Goal: Task Accomplishment & Management: Complete application form

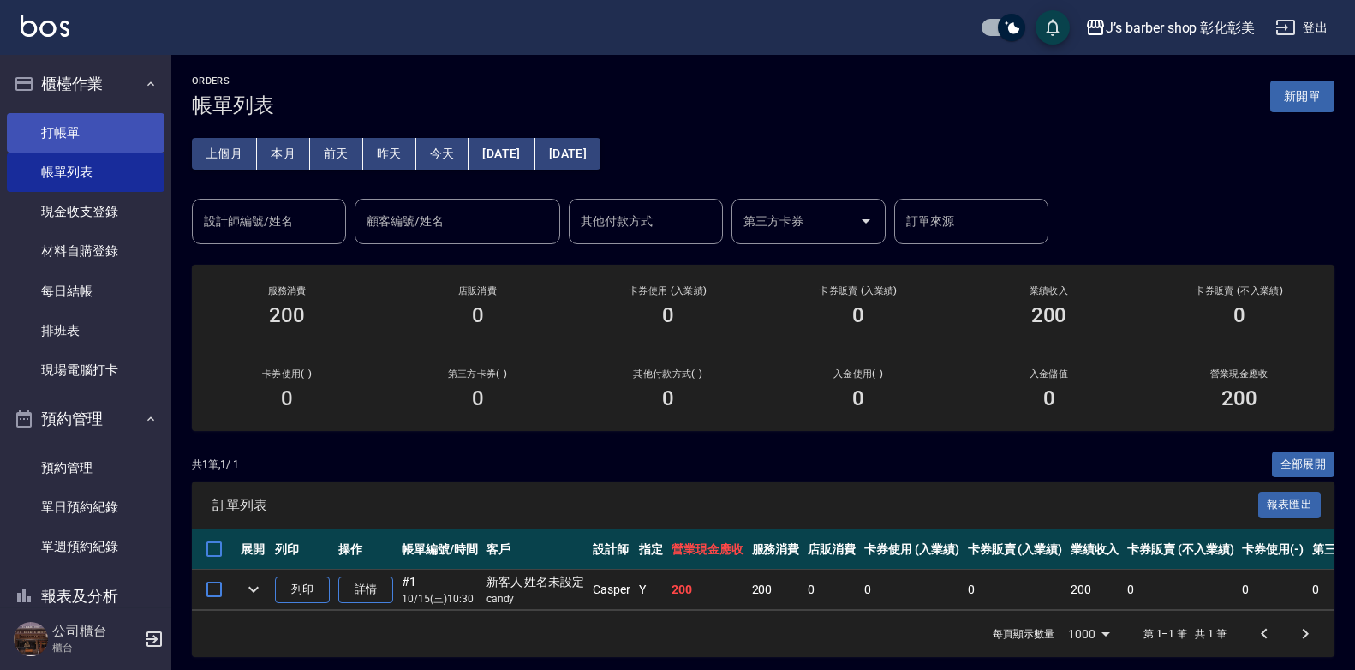
click at [97, 123] on link "打帳單" at bounding box center [86, 132] width 158 height 39
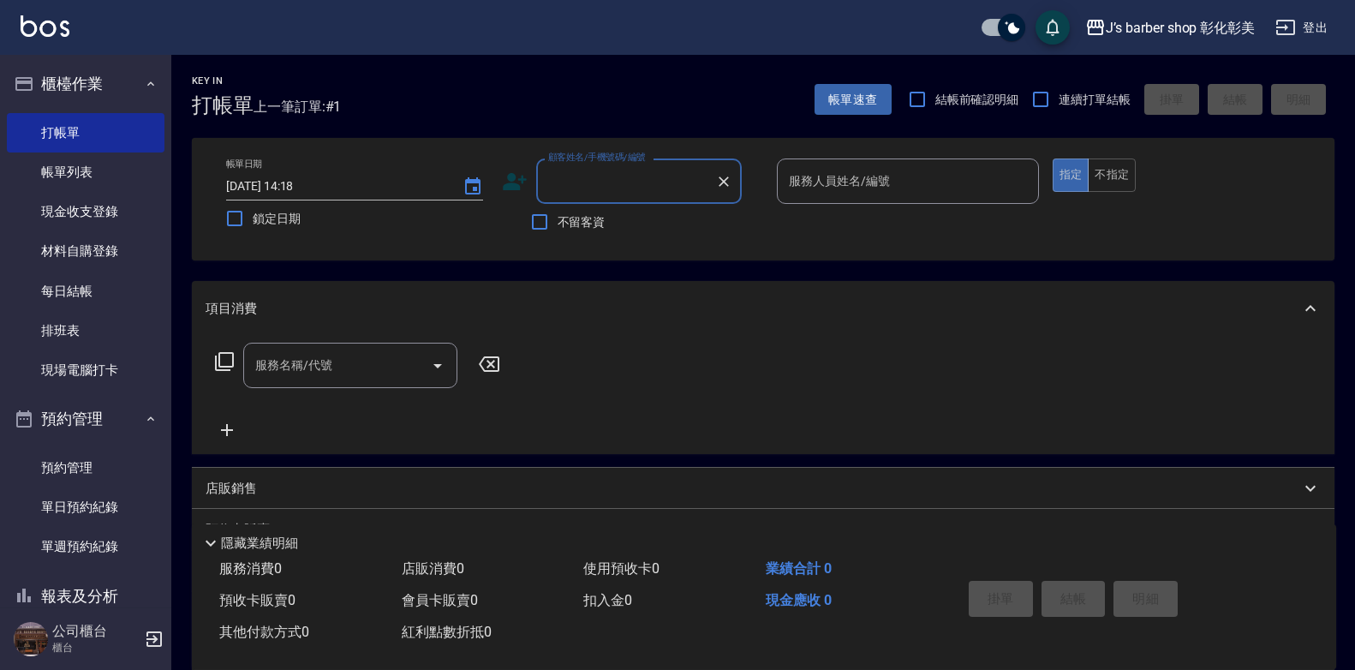
click at [570, 183] on input "顧客姓名/手機號碼/編號" at bounding box center [626, 181] width 164 height 30
click at [713, 230] on li "新客人 姓名未設定/[PERSON_NAME]/" at bounding box center [638, 234] width 205 height 46
type input "新客人 姓名未設定/[PERSON_NAME]/"
type input "LUNA(無代號)"
click at [374, 352] on div "服務名稱/代號" at bounding box center [350, 364] width 214 height 45
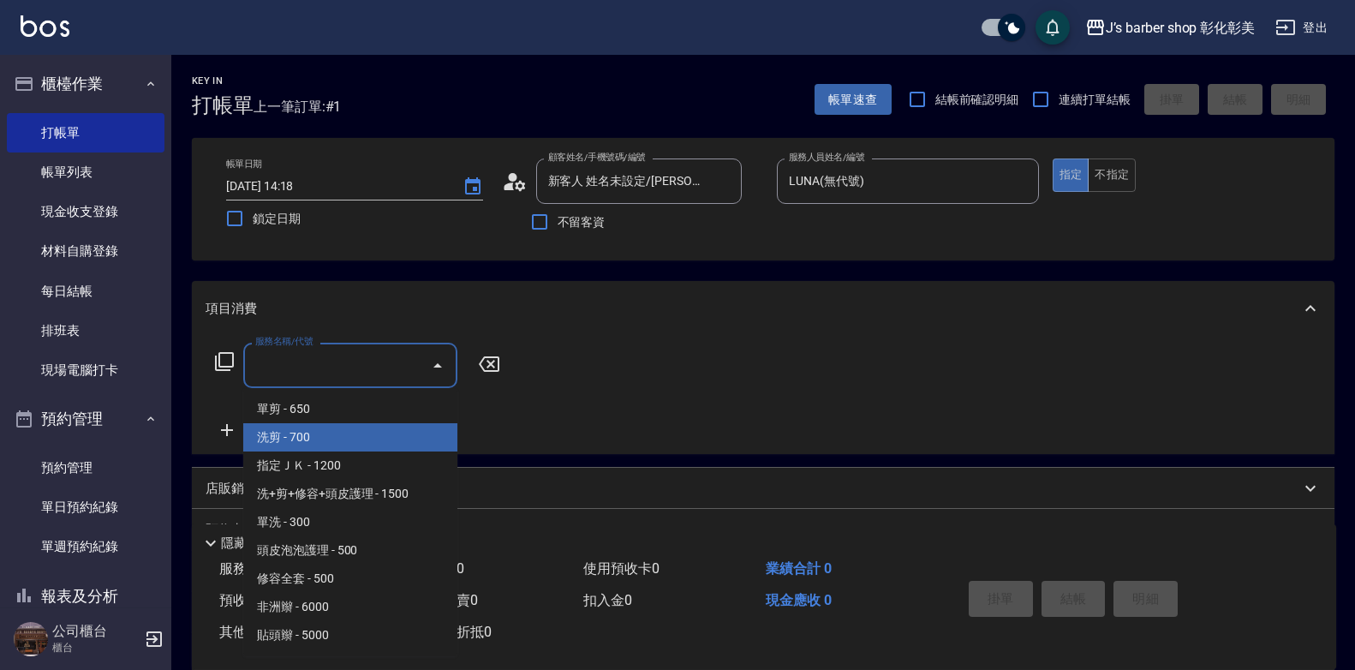
click at [359, 442] on span "洗剪 - 700" at bounding box center [350, 437] width 214 height 28
type input "洗剪(101)"
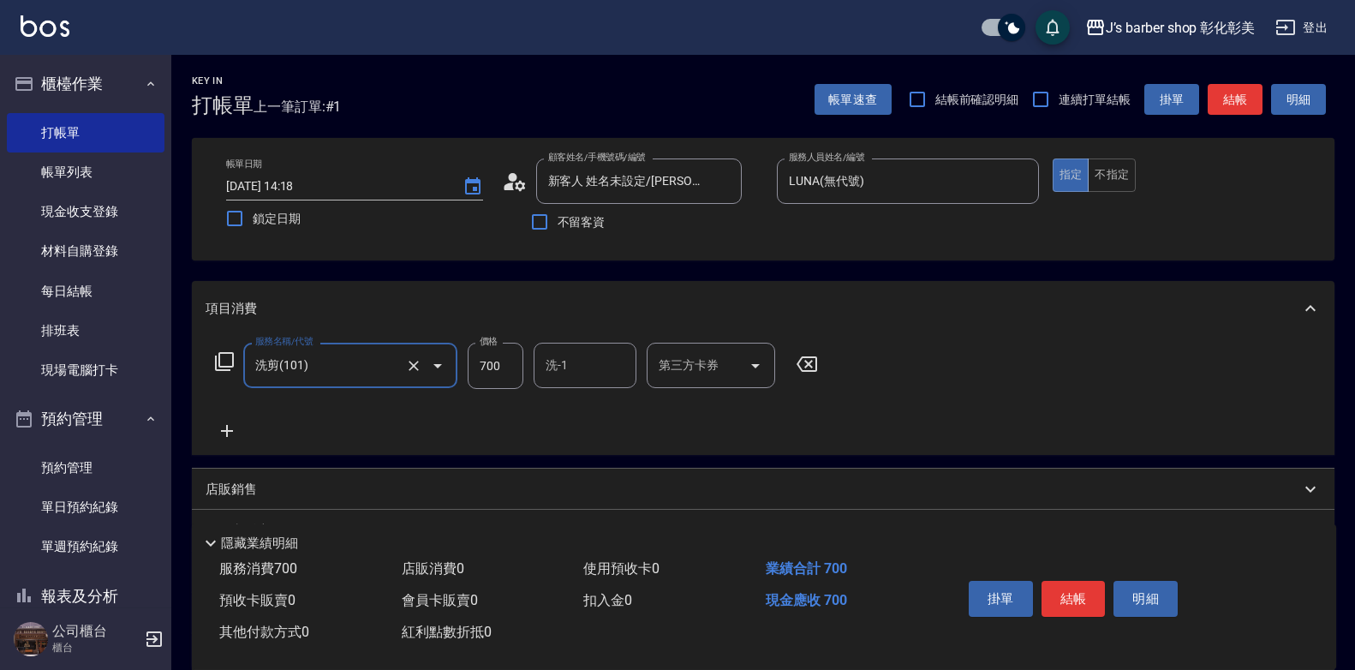
click at [483, 377] on input "700" at bounding box center [495, 365] width 56 height 46
click at [537, 367] on div "洗-1" at bounding box center [584, 364] width 103 height 45
type input "800"
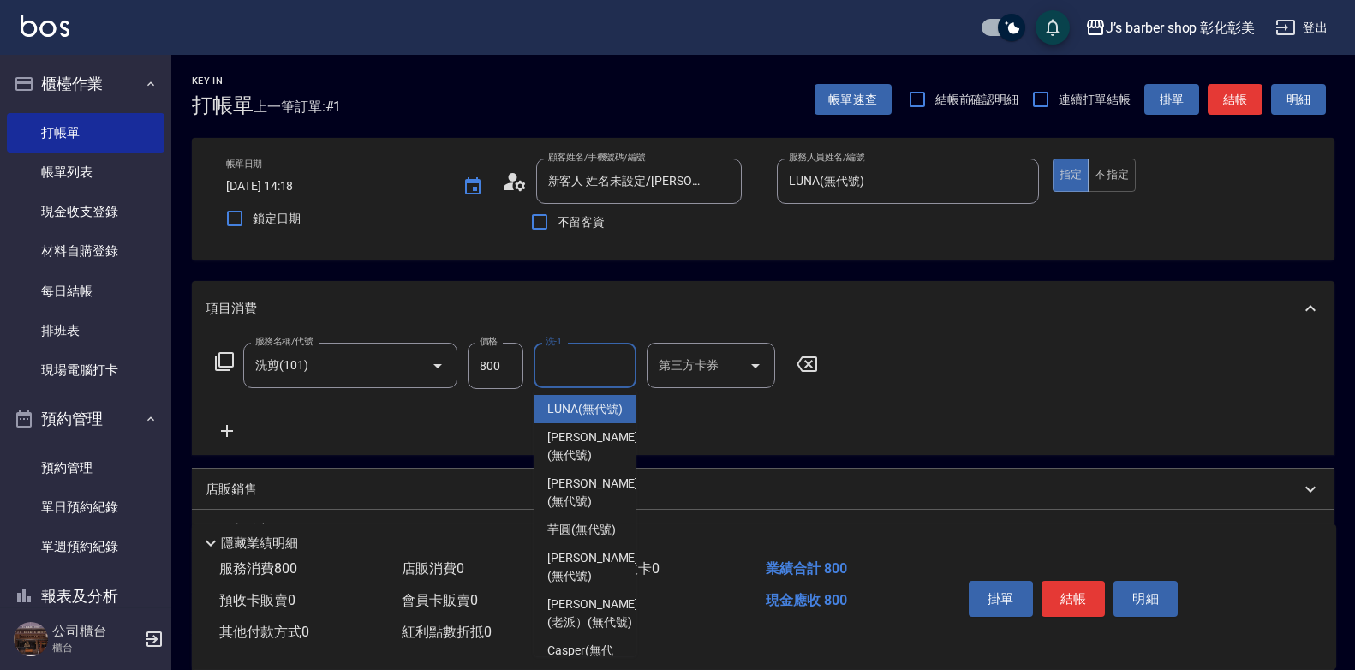
click at [580, 408] on span "LUNA (無代號)" at bounding box center [584, 409] width 75 height 18
click at [581, 410] on div "服務名稱/代號 洗剪(101) 服務名稱/代號 價格 800 價格 洗-1 洗-1 第三方卡券 第三方卡券" at bounding box center [516, 391] width 622 height 98
type input "LUNA(無代號)"
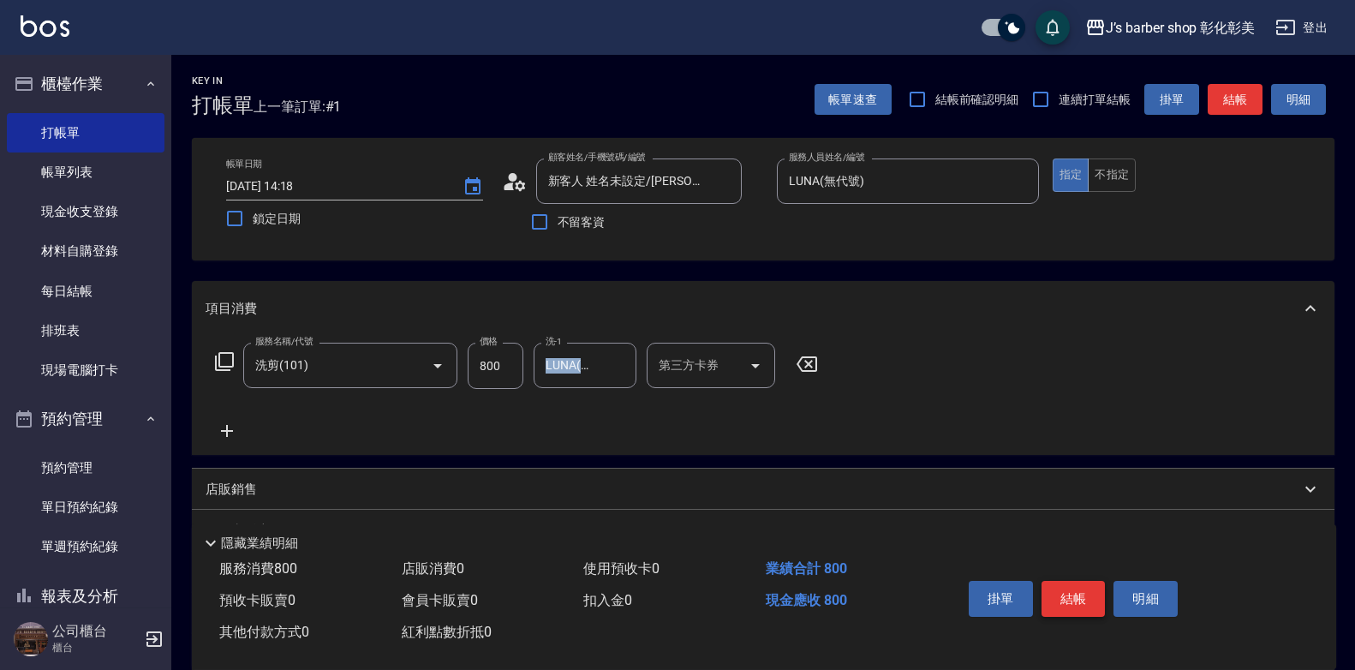
click at [1063, 597] on button "結帳" at bounding box center [1073, 599] width 64 height 36
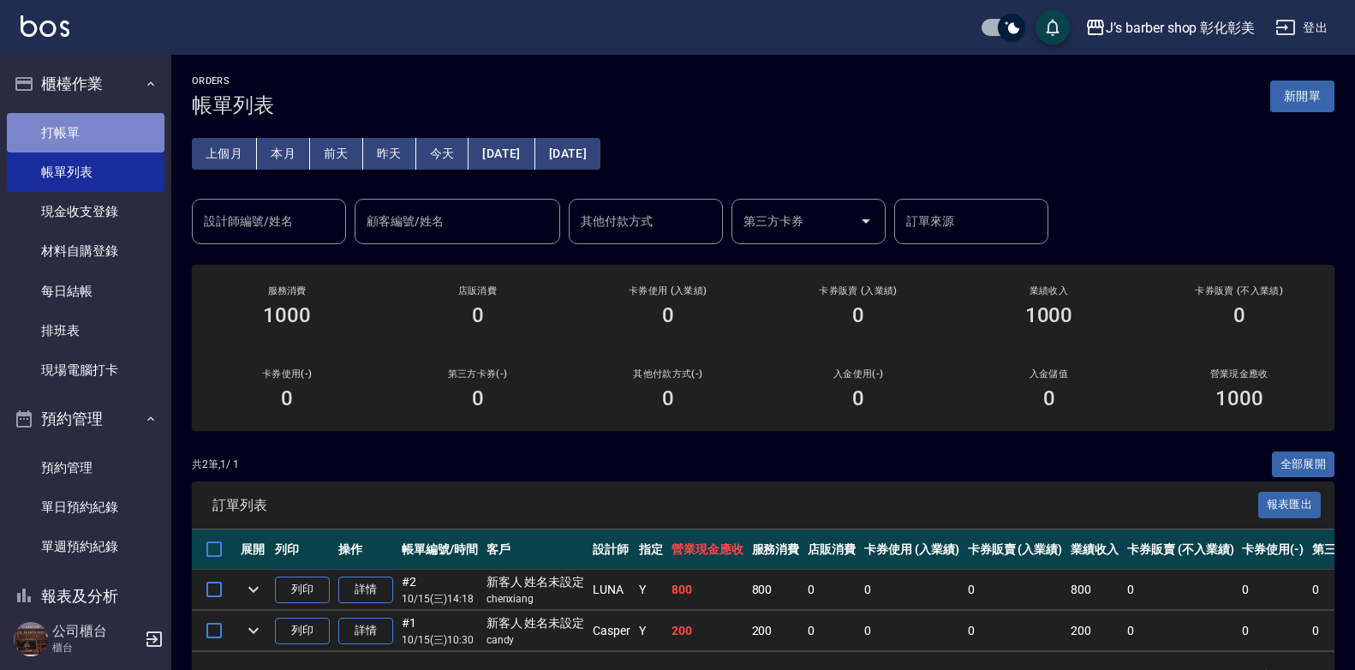
click at [117, 124] on link "打帳單" at bounding box center [86, 132] width 158 height 39
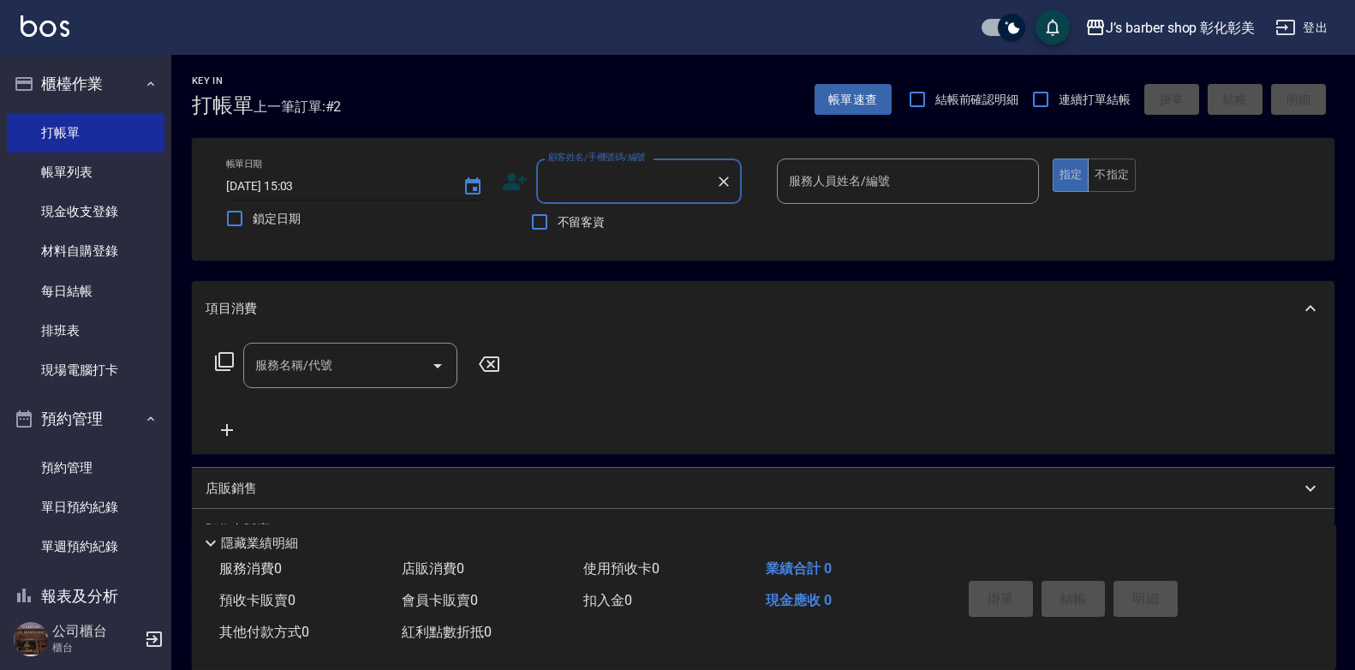
click at [303, 185] on input "[DATE] 15:03" at bounding box center [335, 186] width 219 height 28
type input "[DATE] 14:00"
click at [545, 218] on input "不留客資" at bounding box center [539, 222] width 36 height 36
click at [541, 217] on input "不留客資" at bounding box center [539, 222] width 36 height 36
checkbox input "false"
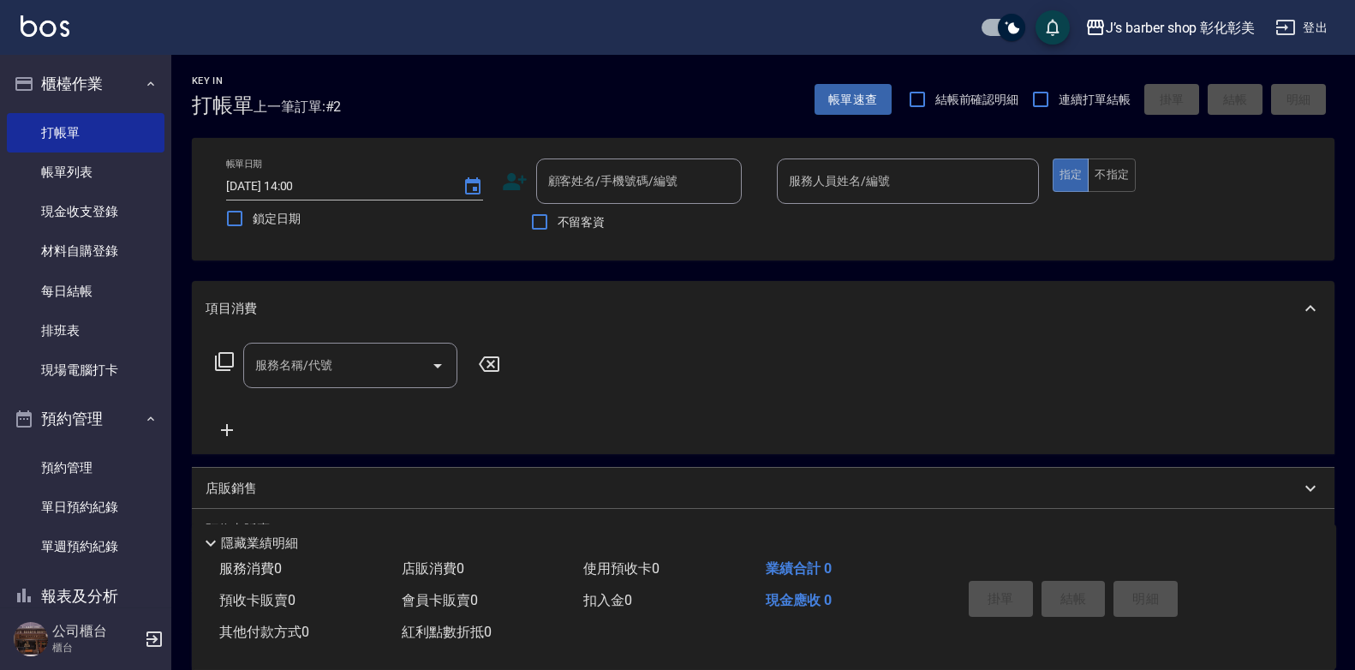
click at [511, 191] on icon at bounding box center [515, 182] width 26 height 26
click at [511, 191] on body "J’s barber shop 彰化彰美 登出 櫃檯作業 打帳單 帳單列表 現金收支登錄 材料自購登錄 每日結帳 排班表 現場電腦打卡 預約管理 預約管理 單…" at bounding box center [677, 418] width 1355 height 837
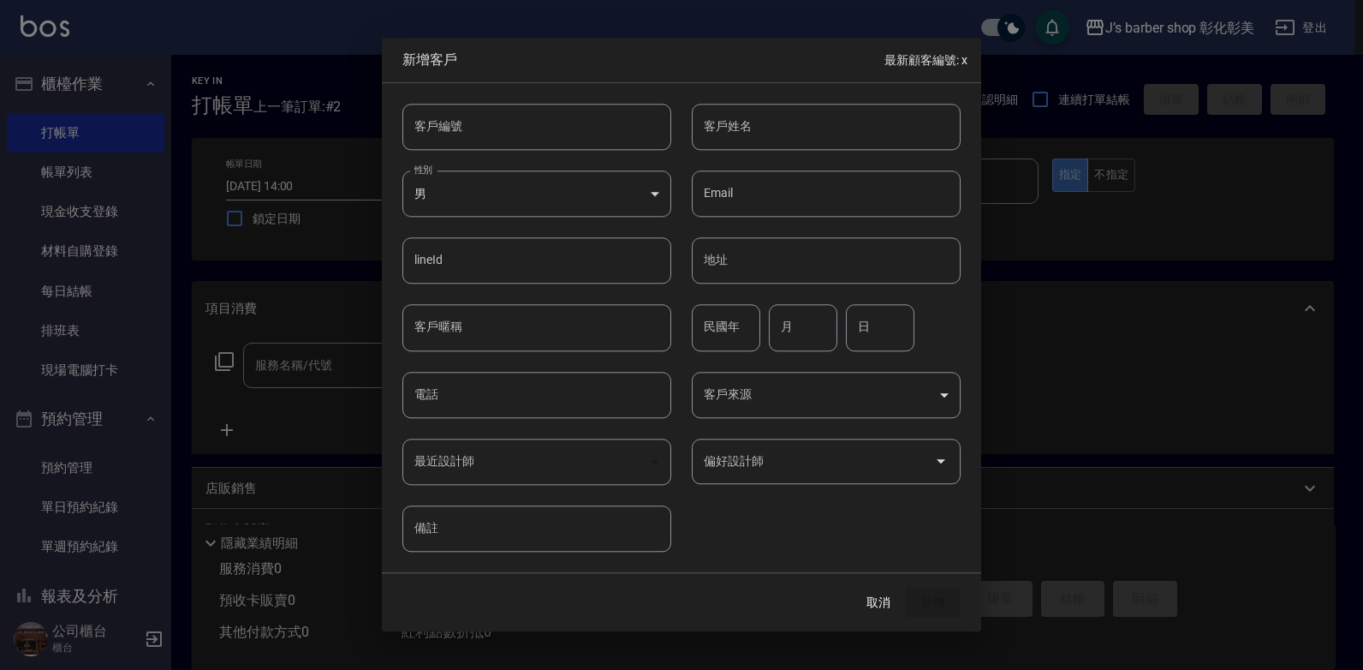
click at [795, 135] on input "客戶姓名" at bounding box center [826, 127] width 269 height 46
type input "[PERSON_NAME]"
click at [515, 401] on input "電話" at bounding box center [536, 395] width 269 height 46
type input "0916085878"
click at [950, 603] on button "新增" at bounding box center [933, 603] width 55 height 32
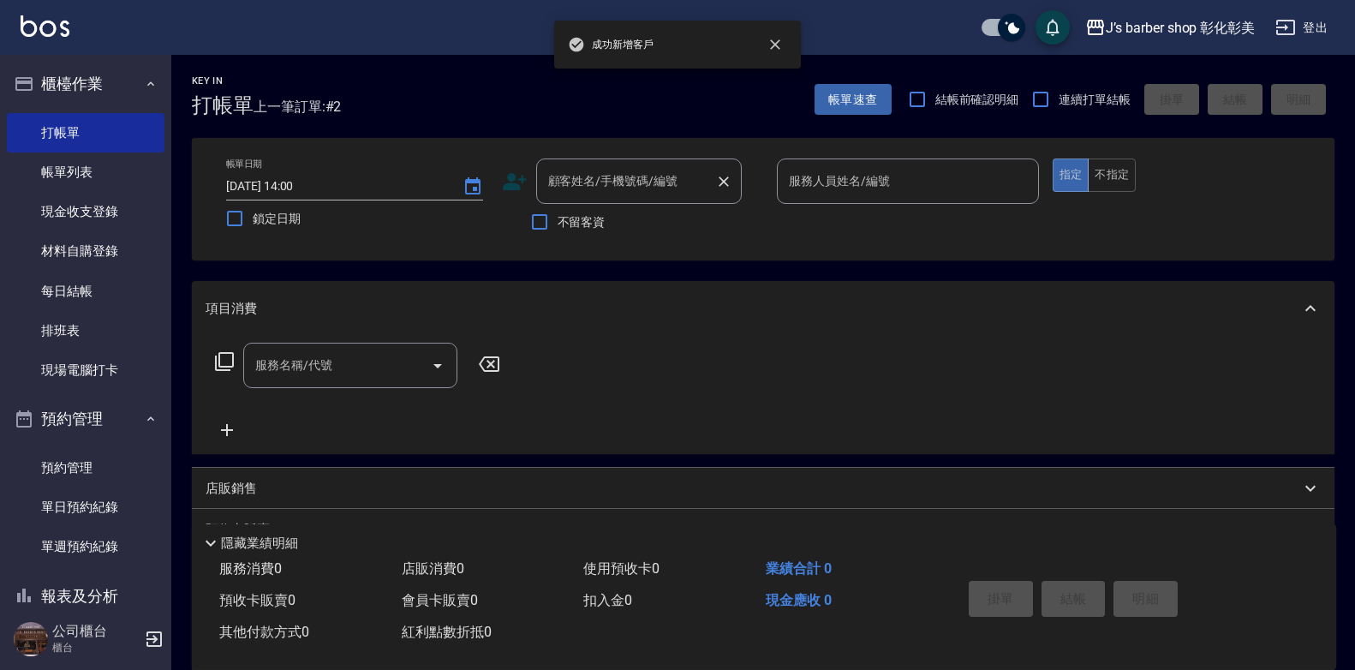
click at [686, 179] on input "顧客姓名/手機號碼/編號" at bounding box center [626, 181] width 164 height 30
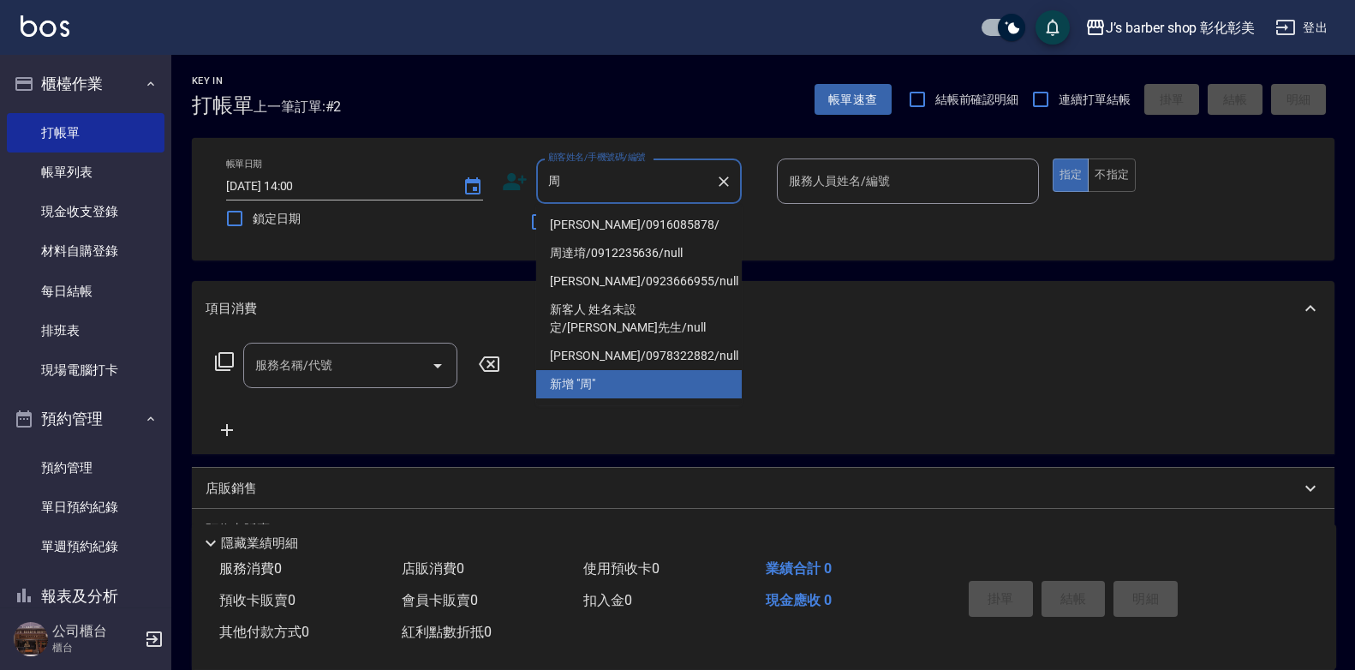
click at [632, 218] on li "[PERSON_NAME]/0916085878/" at bounding box center [638, 225] width 205 height 28
type input "[PERSON_NAME]/0916085878/"
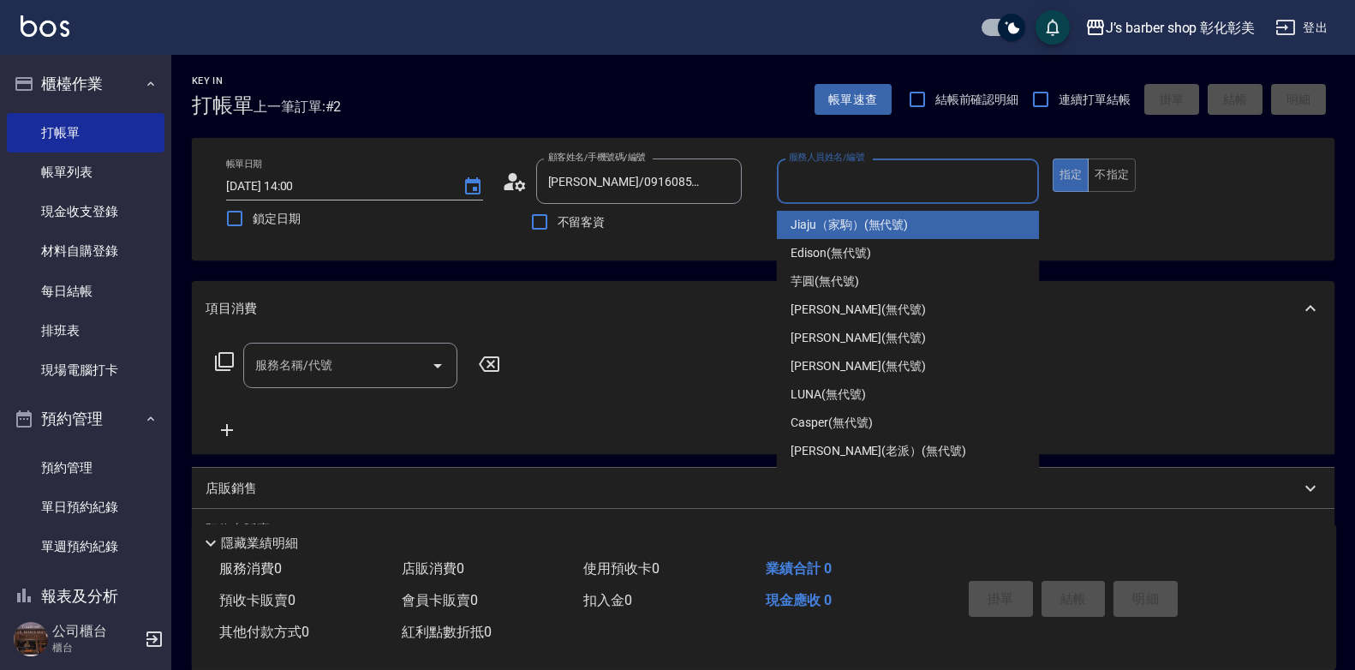
click at [870, 184] on input "服務人員姓名/編號" at bounding box center [907, 181] width 247 height 30
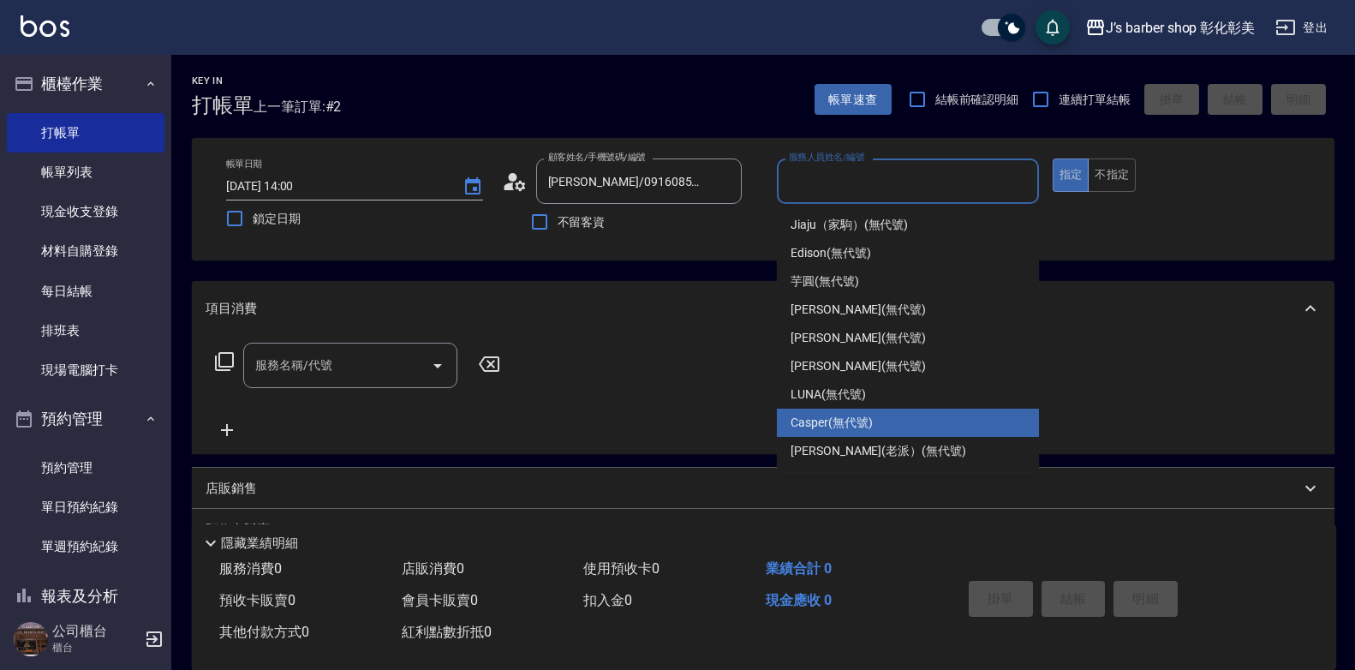
click at [891, 420] on div "Casper (無代號)" at bounding box center [908, 422] width 262 height 28
type input "Casper(無代號)"
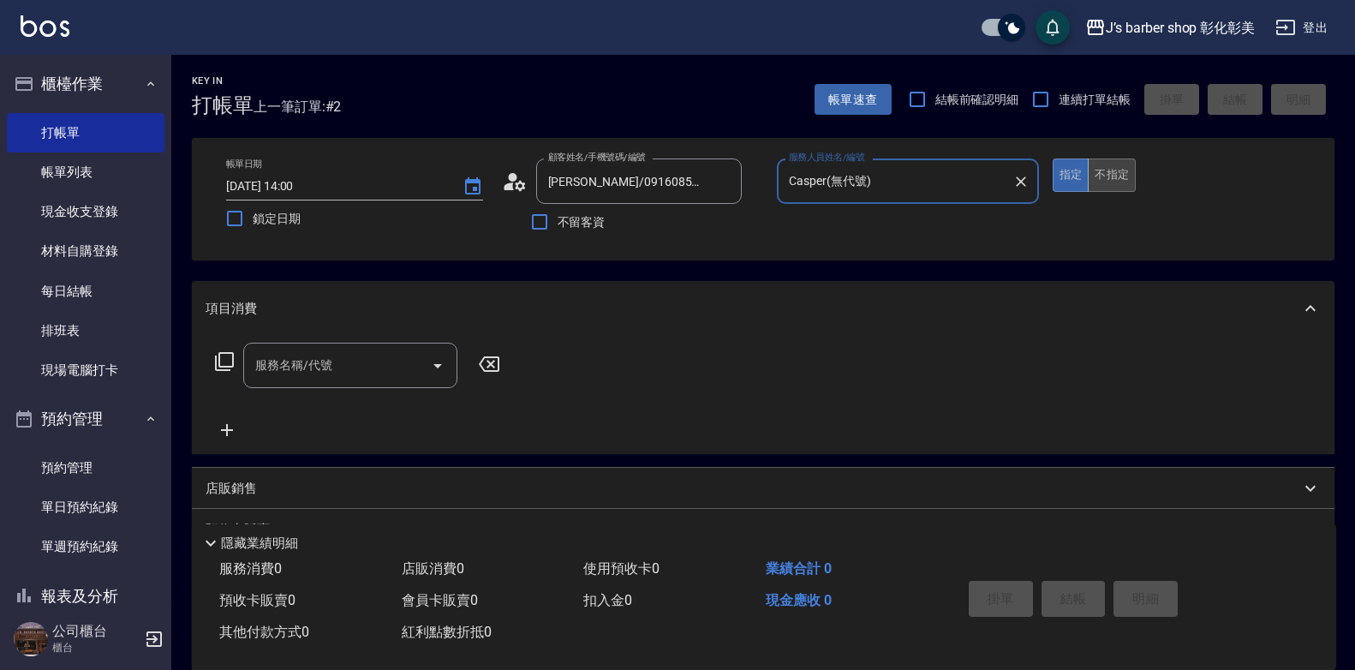
click at [1089, 176] on button "不指定" at bounding box center [1111, 174] width 48 height 33
click at [310, 377] on input "服務名稱/代號" at bounding box center [337, 365] width 173 height 30
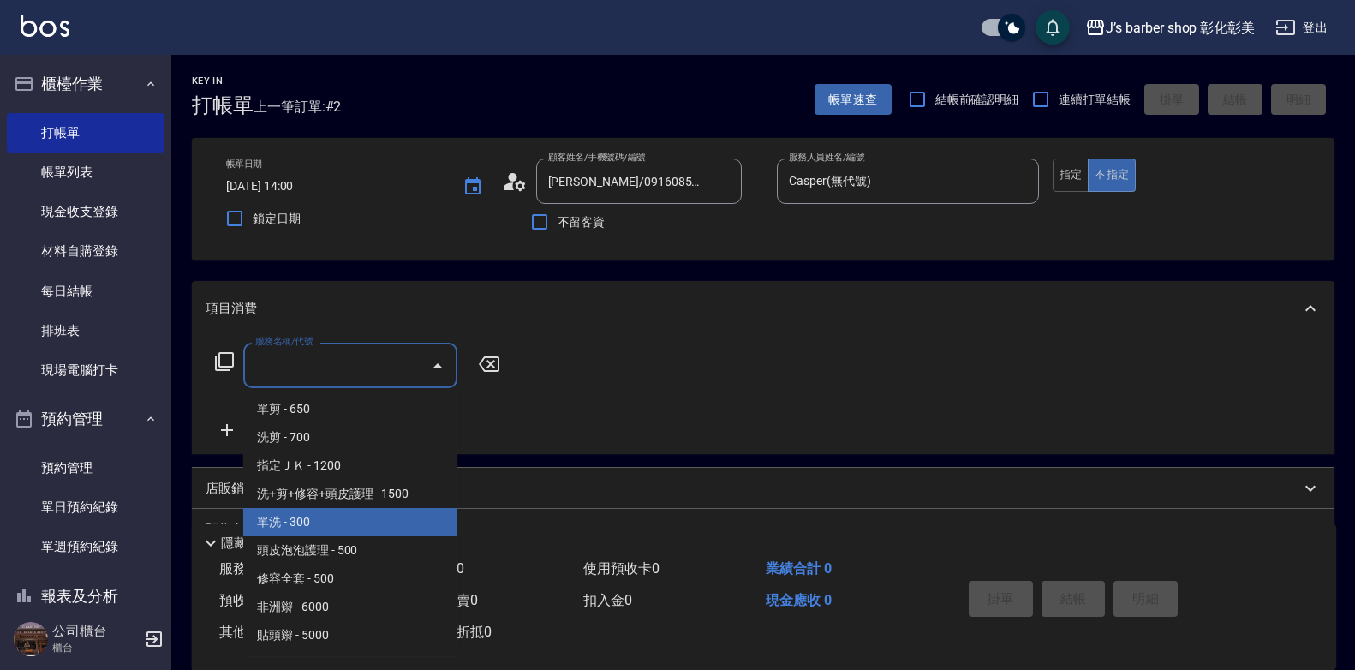
click at [339, 511] on span "單洗 - 300" at bounding box center [350, 522] width 214 height 28
type input "單洗(104)"
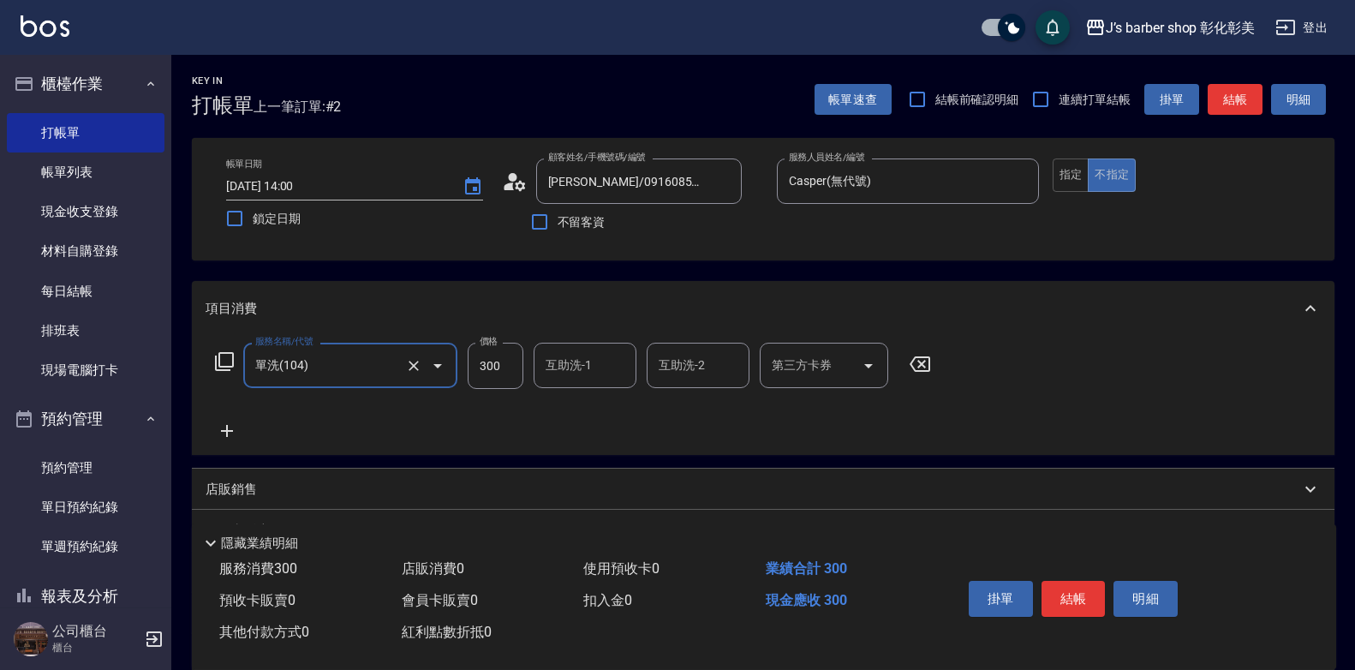
click at [491, 366] on input "300" at bounding box center [495, 365] width 56 height 46
type input "400"
click at [1082, 592] on button "結帳" at bounding box center [1073, 599] width 64 height 36
click at [1082, 592] on div "掛單 結帳 明細" at bounding box center [1073, 601] width 223 height 54
